Goal: Entertainment & Leisure: Browse casually

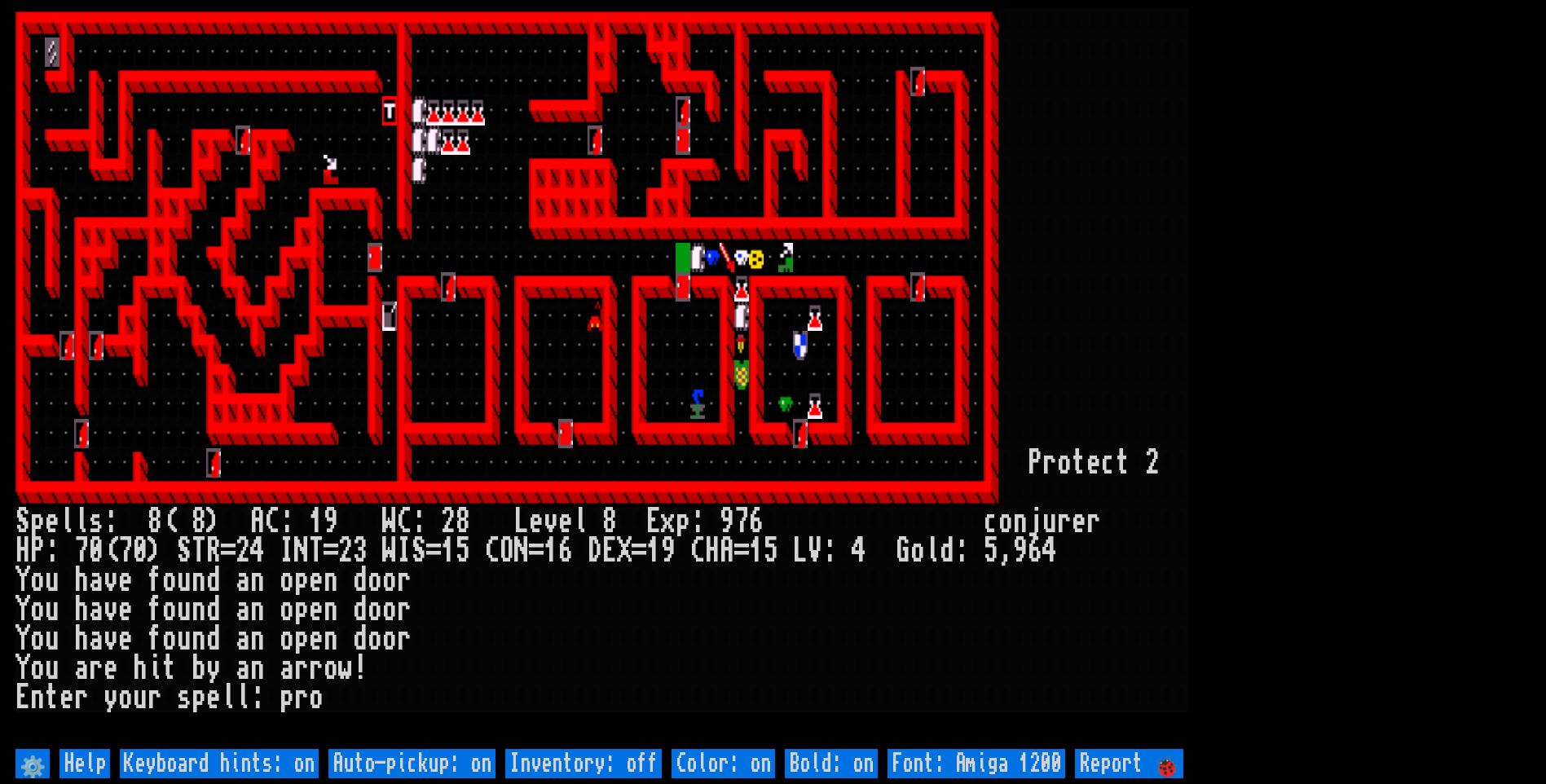
click at [482, 762] on off "Auto-pickup: on" at bounding box center [412, 763] width 167 height 30
type off "Auto-pickup: off"
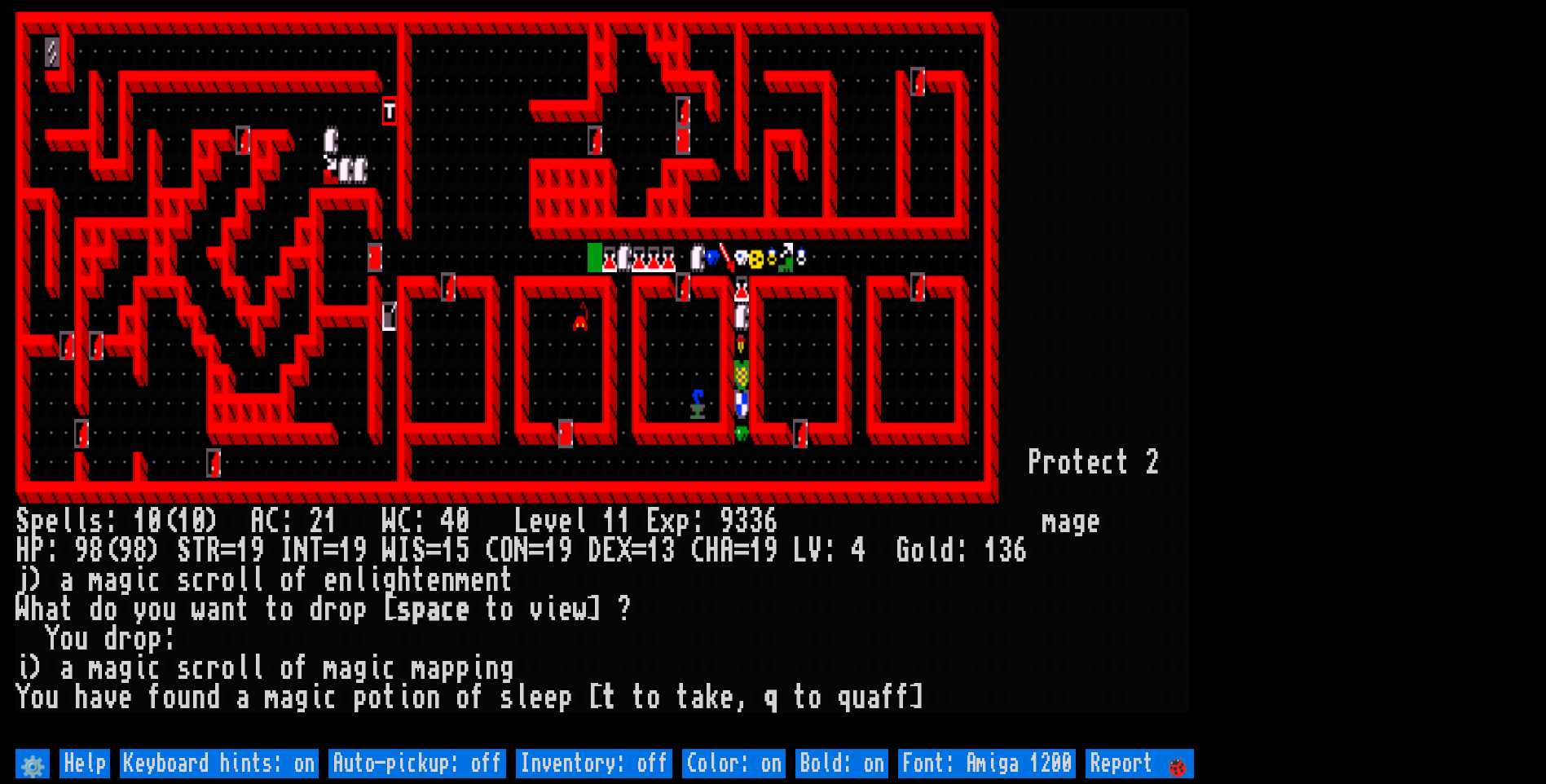
click at [482, 762] on off "Auto-pickup: off" at bounding box center [418, 763] width 178 height 30
type off "Auto-pickup: on"
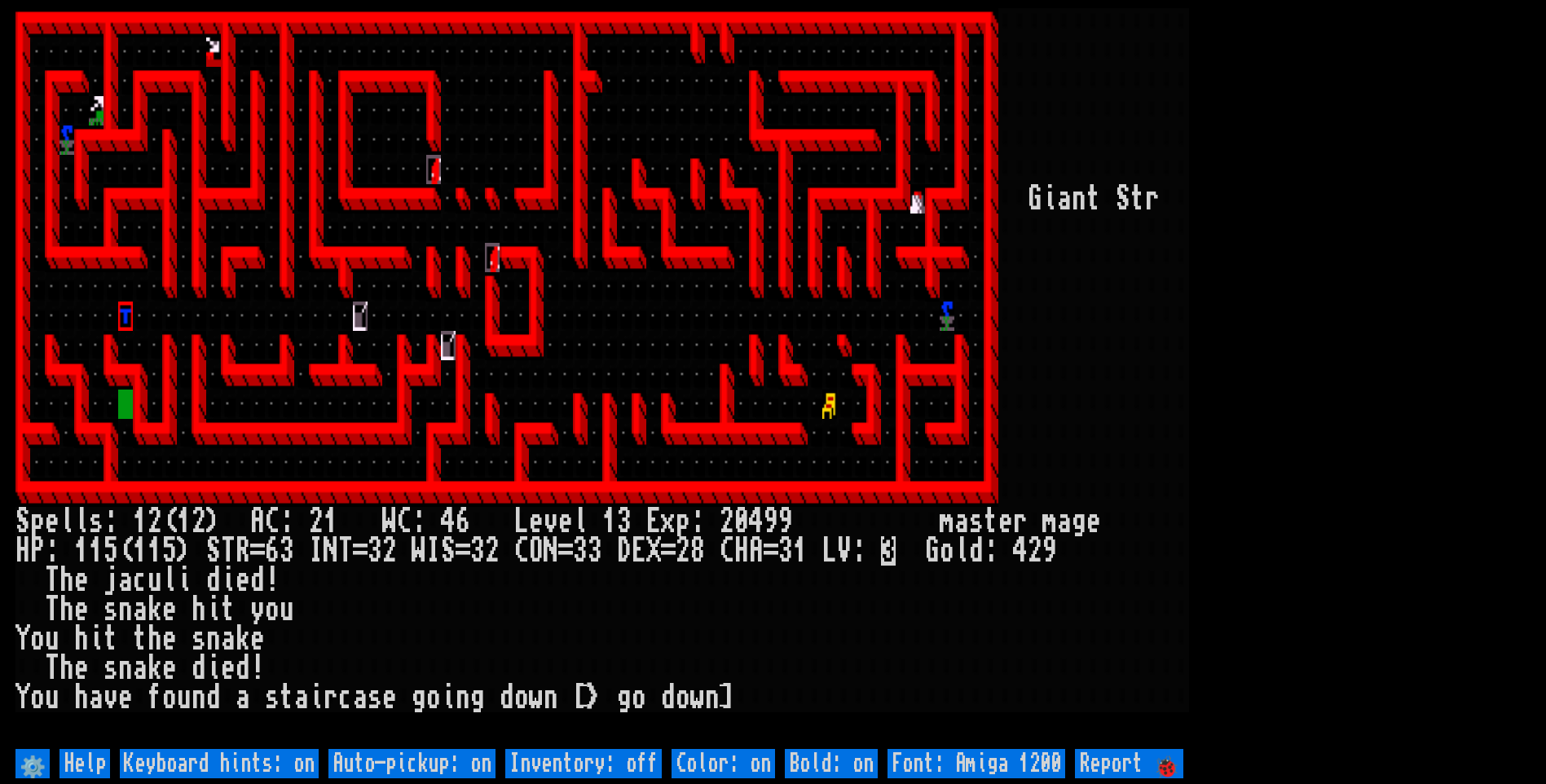
click at [374, 766] on off "Auto-pickup: on" at bounding box center [412, 763] width 167 height 30
type off "Auto-pickup: off"
